Goal: Transaction & Acquisition: Purchase product/service

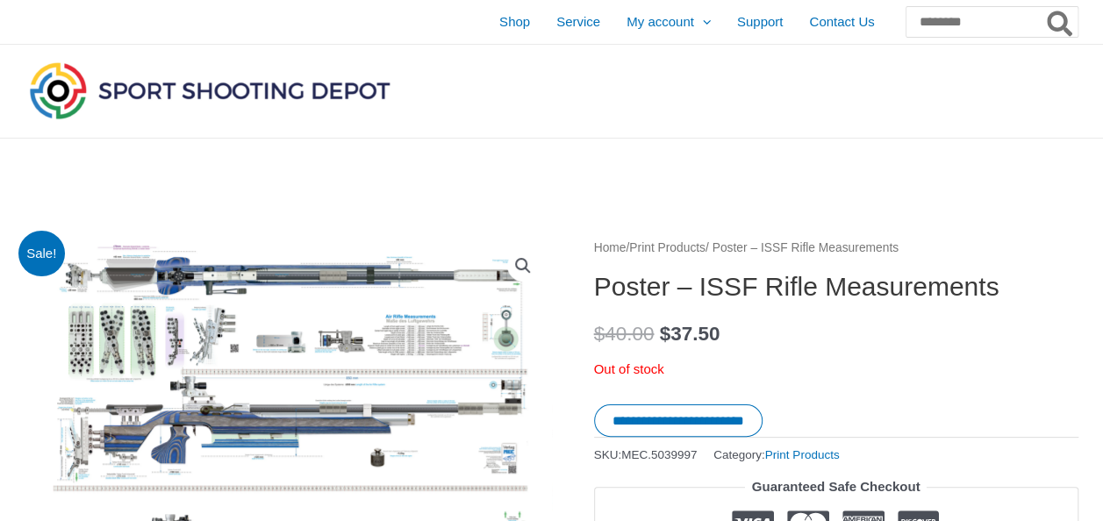
click at [704, 247] on link "Print Products" at bounding box center [667, 247] width 76 height 13
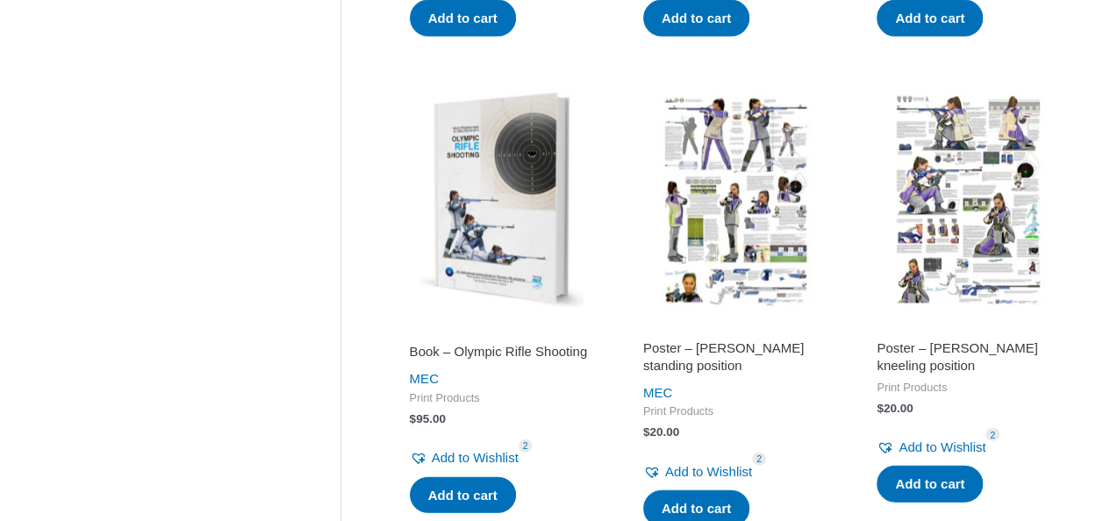
scroll to position [1804, 0]
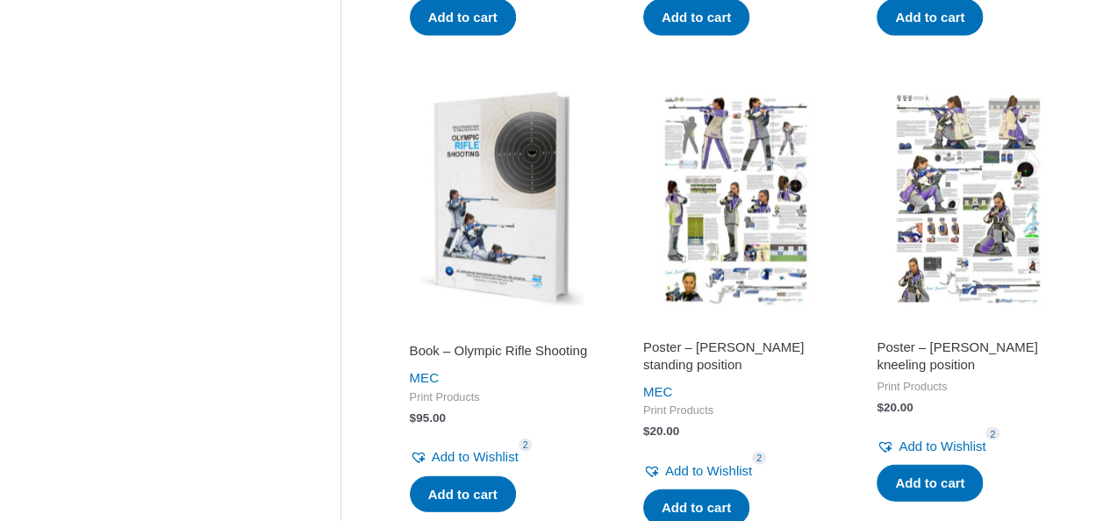
click at [955, 232] on img at bounding box center [969, 199] width 216 height 216
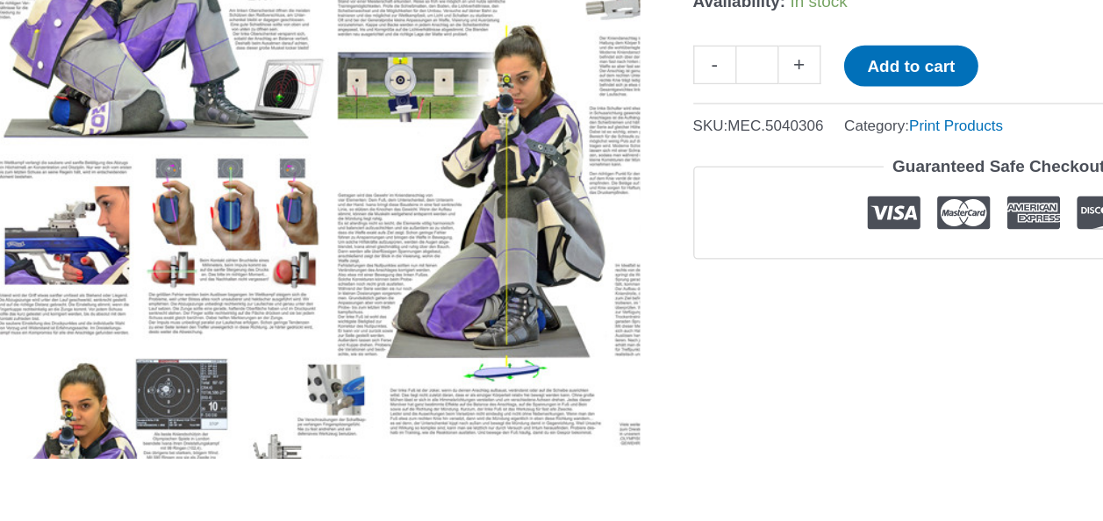
scroll to position [354, 0]
